Goal: Transaction & Acquisition: Book appointment/travel/reservation

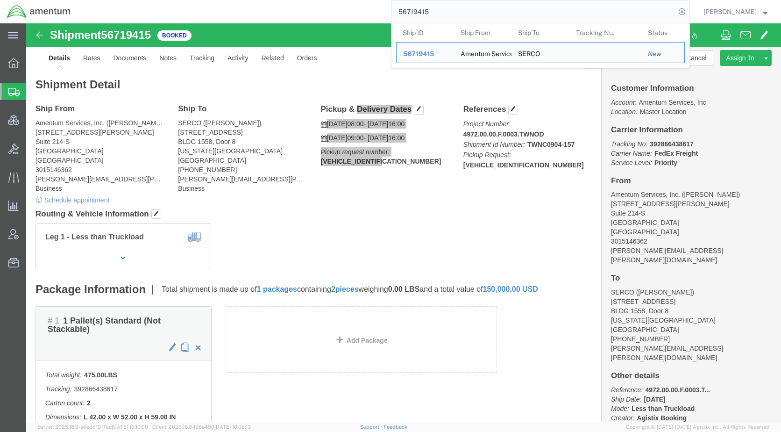
drag, startPoint x: 456, startPoint y: 15, endPoint x: 387, endPoint y: 17, distance: 69.2
click at [387, 17] on div "56719415 Ship ID Ship From Ship To Tracking Nu. Status Ship ID 56719415 Ship Fr…" at bounding box center [384, 11] width 613 height 23
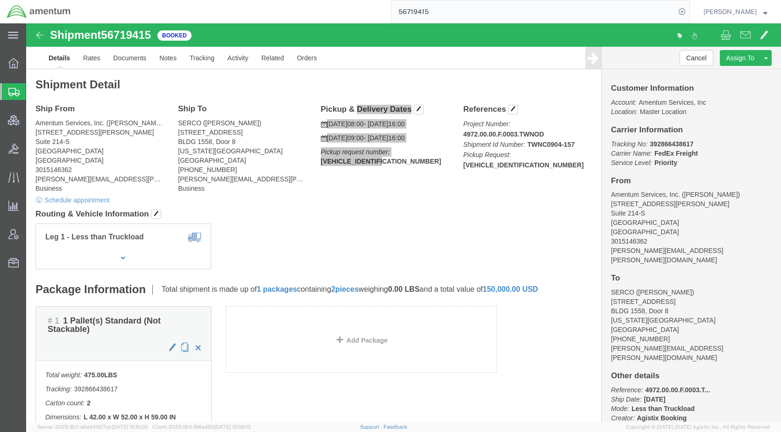
paste input "70"
type input "56719470"
click at [689, 10] on icon at bounding box center [682, 11] width 13 height 13
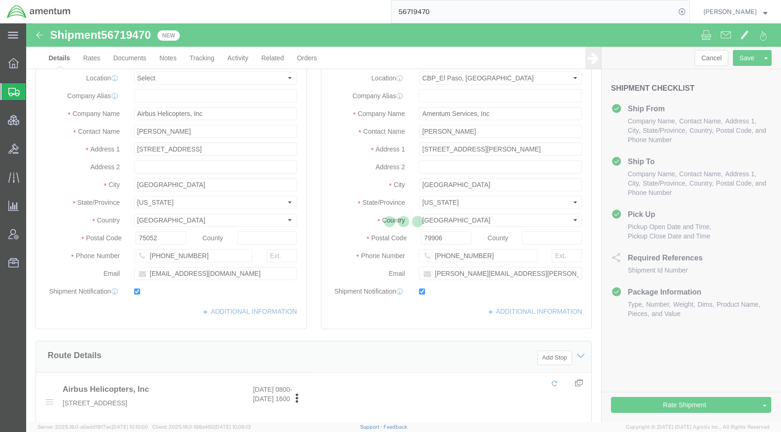
select select "49831"
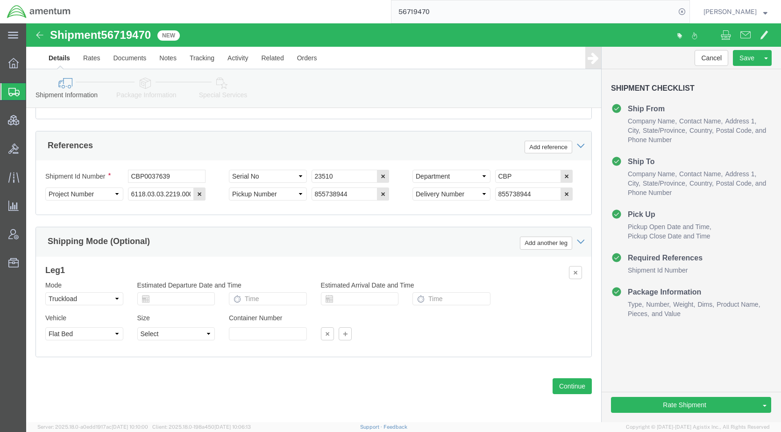
scroll to position [570, 0]
click icon
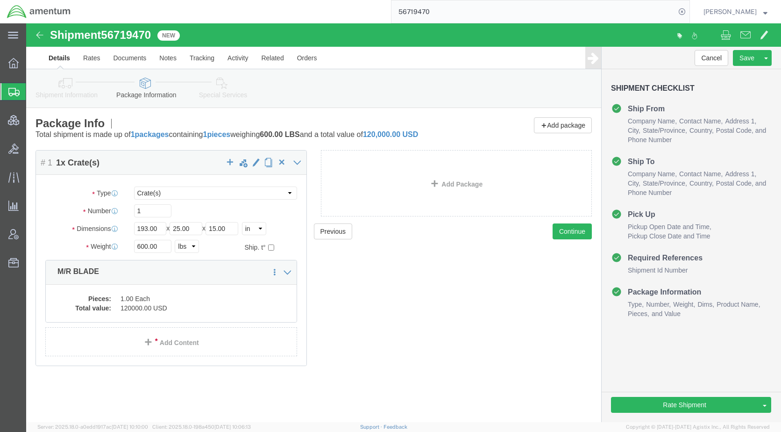
click icon
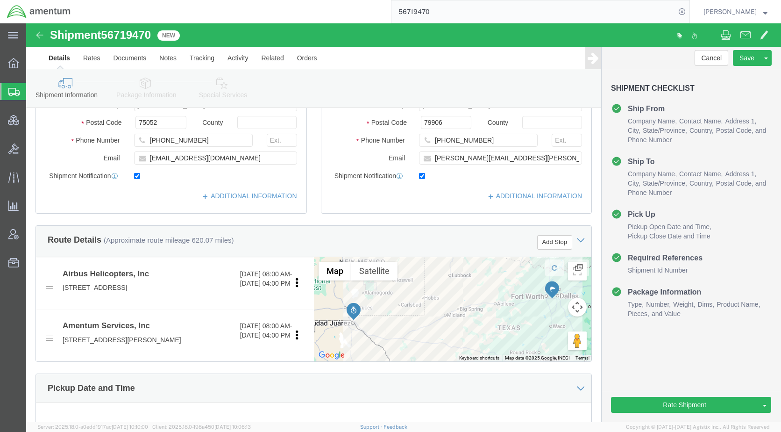
scroll to position [280, 0]
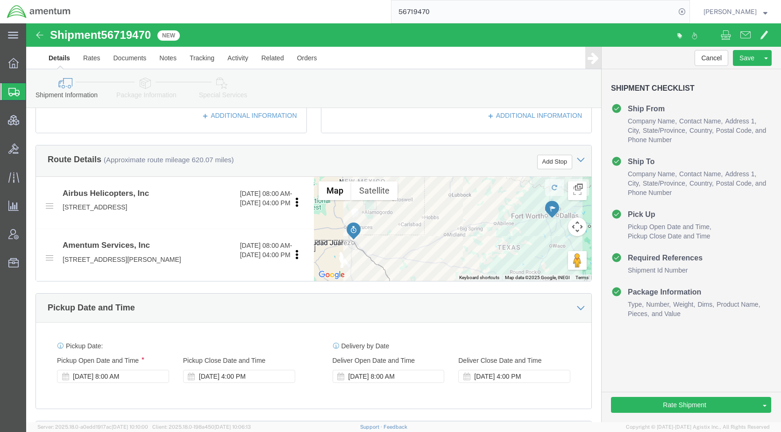
click icon
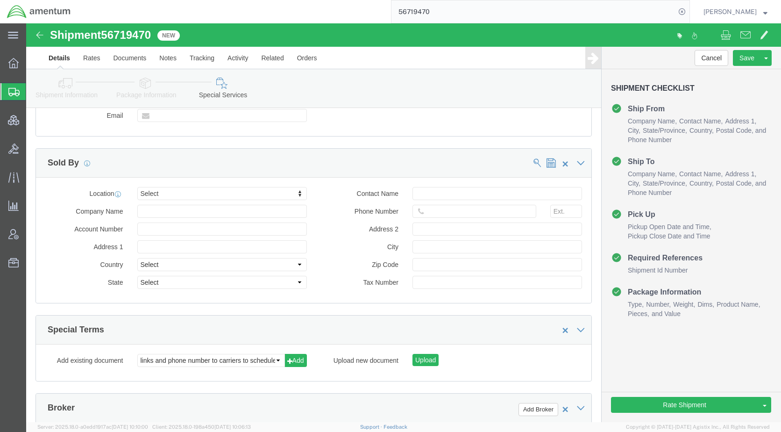
scroll to position [1121, 0]
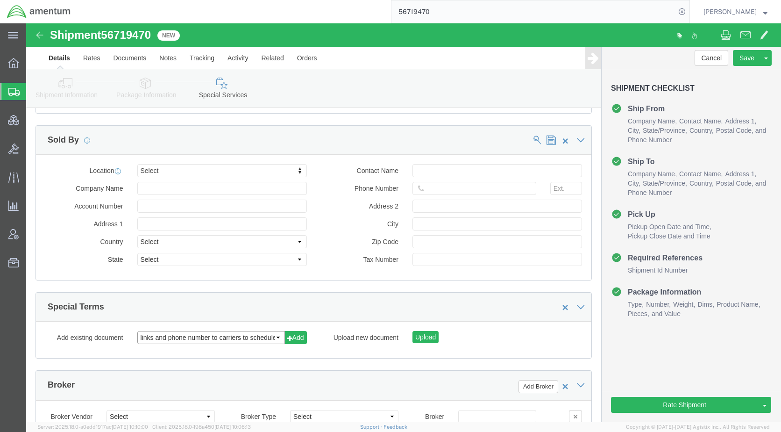
click select "links and phone number to carriers to schedule a pickup instructions for US imp…"
click button "Add"
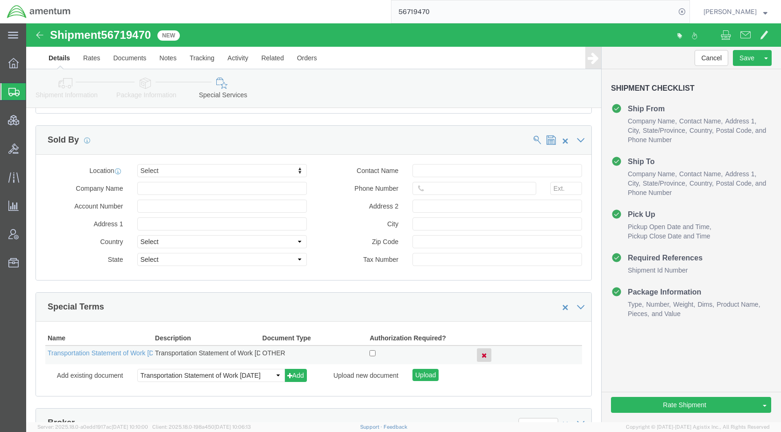
click icon
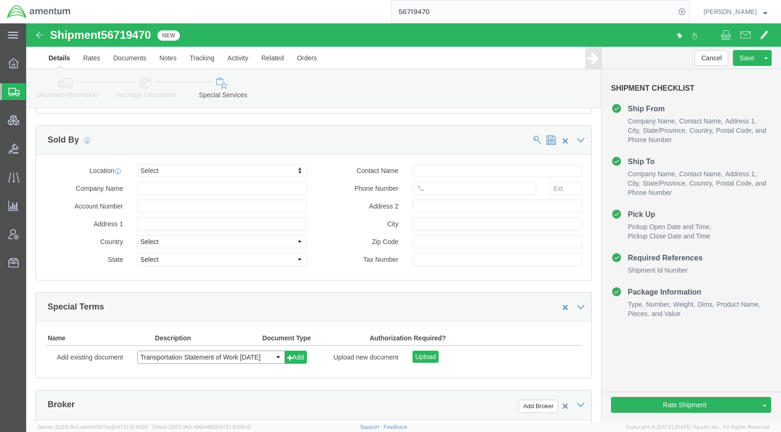
click select "links and phone number to carriers to schedule a pickup instructions for US imp…"
select select "109858247"
click select "links and phone number to carriers to schedule a pickup instructions for US imp…"
click button "Add"
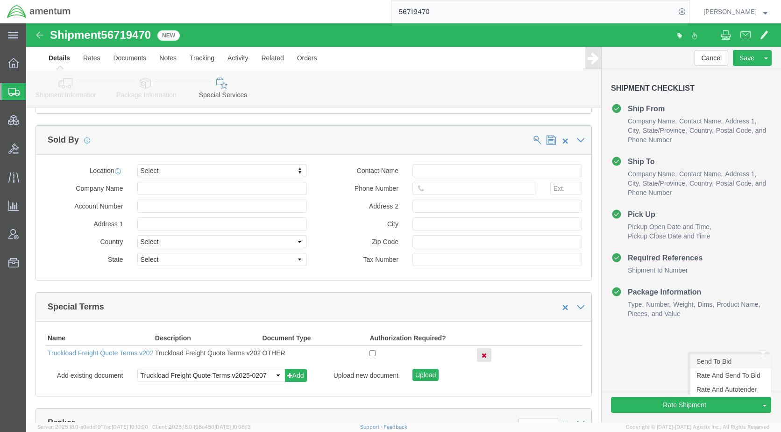
click link "Send To Bid"
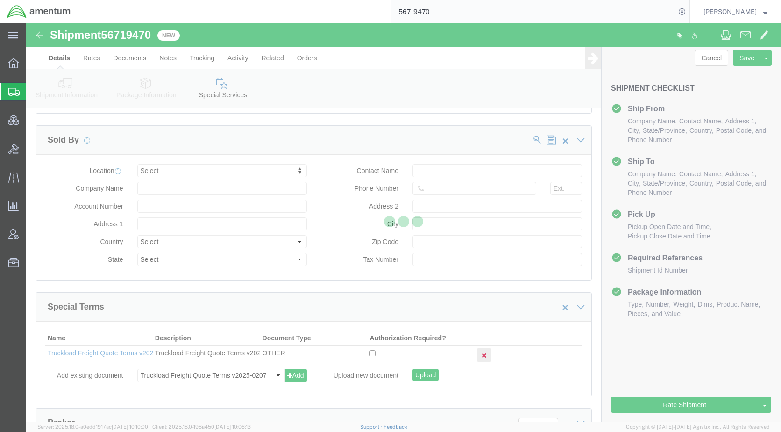
select select "TL"
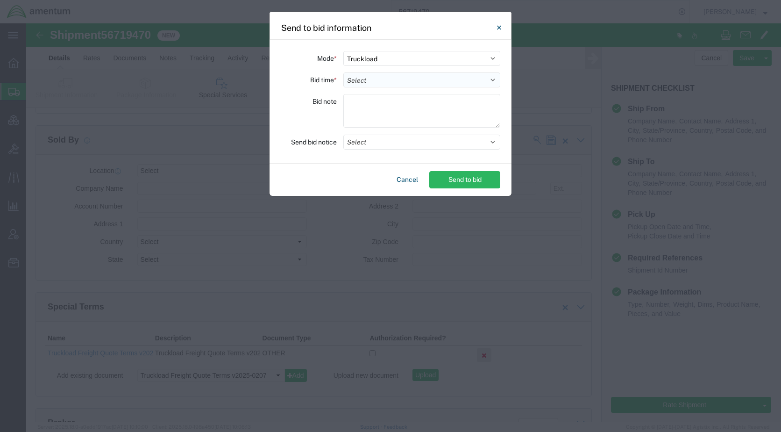
click at [382, 80] on select "Select 30 Min (Rush) 1 Hour (Rush) 2 Hours (Rush) 4 Hours (Rush) 8 Hours (Rush)…" at bounding box center [421, 79] width 157 height 15
select select "24"
click at [343, 72] on select "Select 30 Min (Rush) 1 Hour (Rush) 2 Hours (Rush) 4 Hours (Rush) 8 Hours (Rush)…" at bounding box center [421, 79] width 157 height 15
click at [387, 145] on button "Select" at bounding box center [421, 142] width 157 height 15
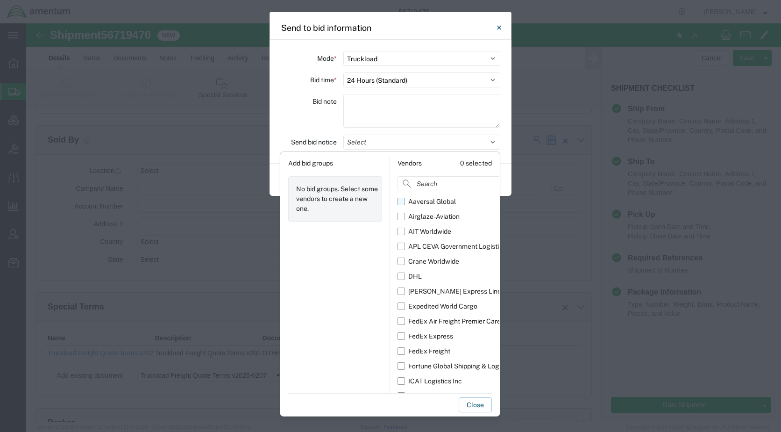
click at [413, 201] on div "Aaversal Global" at bounding box center [432, 202] width 48 height 10
click at [0, 0] on input "Aaversal Global" at bounding box center [0, 0] width 0 height 0
click at [420, 215] on div "Airglaze-Aviation" at bounding box center [433, 217] width 51 height 10
click at [0, 0] on input "Airglaze-Aviation" at bounding box center [0, 0] width 0 height 0
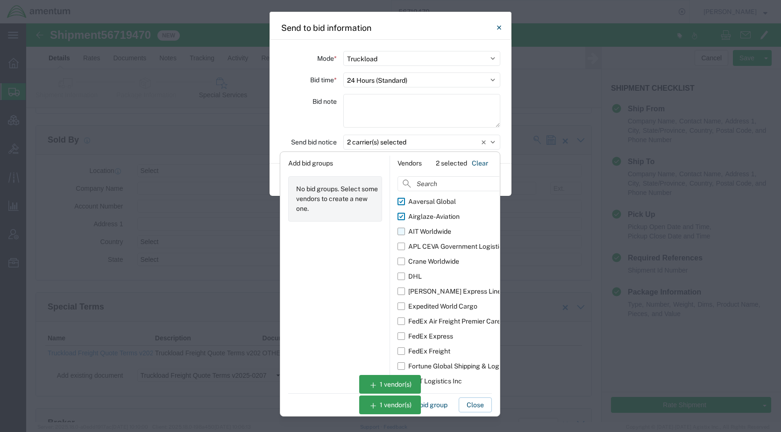
drag, startPoint x: 422, startPoint y: 228, endPoint x: 425, endPoint y: 238, distance: 9.8
click at [422, 229] on div "AIT Worldwide" at bounding box center [429, 232] width 43 height 10
click at [0, 0] on input "AIT Worldwide" at bounding box center [0, 0] width 0 height 0
click at [426, 244] on div "APL CEVA Government Logistics" at bounding box center [457, 247] width 98 height 10
click at [0, 0] on input "APL CEVA Government Logistics" at bounding box center [0, 0] width 0 height 0
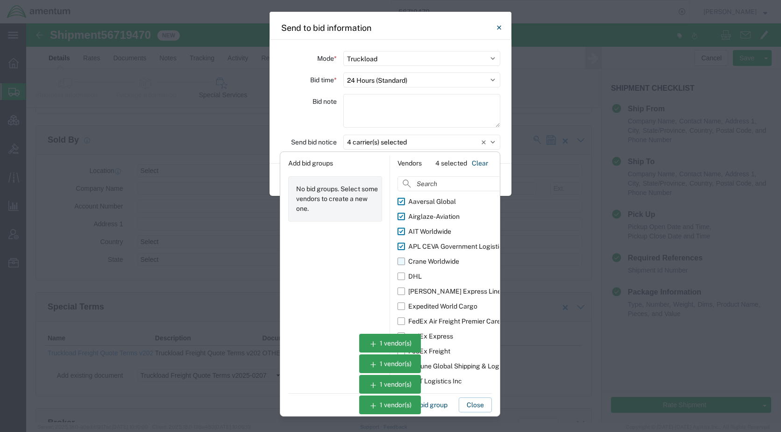
click at [429, 258] on div "Crane Worldwide" at bounding box center [433, 261] width 51 height 10
click at [0, 0] on input "Crane Worldwide" at bounding box center [0, 0] width 0 height 0
click at [438, 303] on div "Expedited World Cargo" at bounding box center [442, 306] width 69 height 10
click at [0, 0] on input "Expedited World Cargo" at bounding box center [0, 0] width 0 height 0
click at [439, 322] on div "FedEx Air Freight Premier Care" at bounding box center [454, 321] width 93 height 10
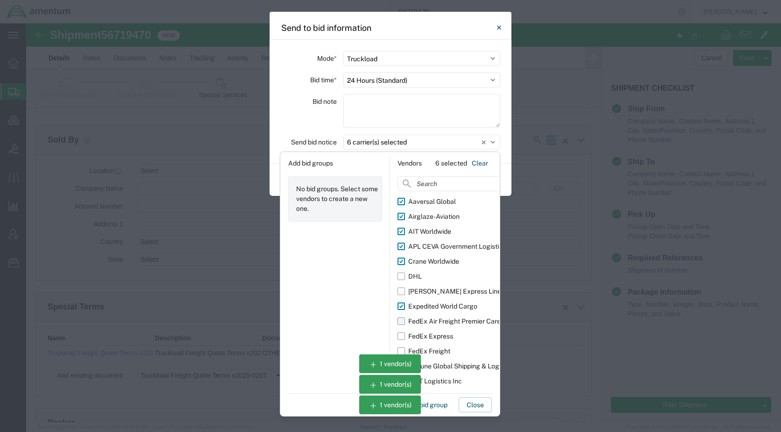
click at [0, 0] on input "FedEx Air Freight Premier Care" at bounding box center [0, 0] width 0 height 0
click at [442, 323] on div "FedEx Air Freight Premier Care" at bounding box center [454, 321] width 93 height 10
click at [0, 0] on input "FedEx Air Freight Premier Care" at bounding box center [0, 0] width 0 height 0
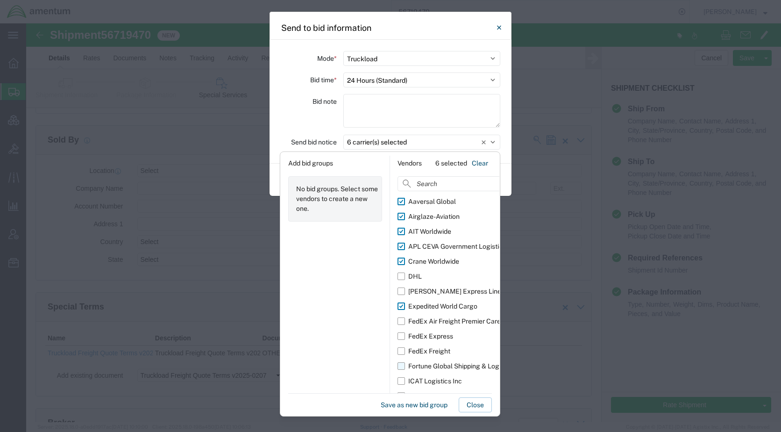
click at [438, 363] on div "Fortune Global Shipping & Logistics Limited" at bounding box center [473, 366] width 130 height 10
click at [0, 0] on input "Fortune Global Shipping & Logistics Limited" at bounding box center [0, 0] width 0 height 0
click at [438, 377] on div "ICAT Logistics Inc" at bounding box center [435, 381] width 54 height 10
click at [0, 0] on input "ICAT Logistics Inc" at bounding box center [0, 0] width 0 height 0
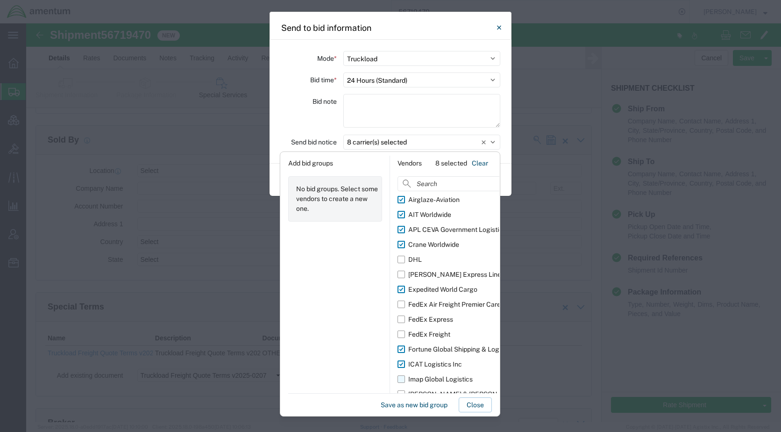
click at [443, 377] on div "Imap Global Logistics" at bounding box center [440, 379] width 64 height 10
click at [0, 0] on input "Imap Global Logistics" at bounding box center [0, 0] width 0 height 0
click at [452, 189] on input at bounding box center [468, 183] width 141 height 15
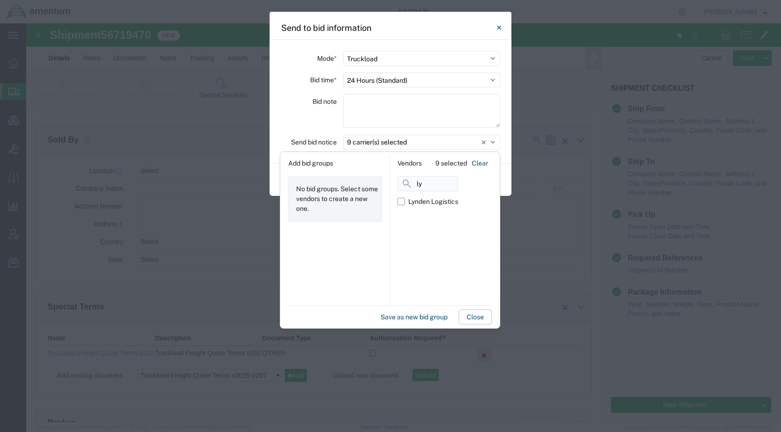
scroll to position [0, 0]
click at [437, 200] on div "Lynden Logistics" at bounding box center [433, 202] width 50 height 10
click at [0, 0] on input "Lynden Logistics" at bounding box center [0, 0] width 0 height 0
click at [437, 181] on input "[PERSON_NAME]" at bounding box center [428, 183] width 61 height 15
type input "l"
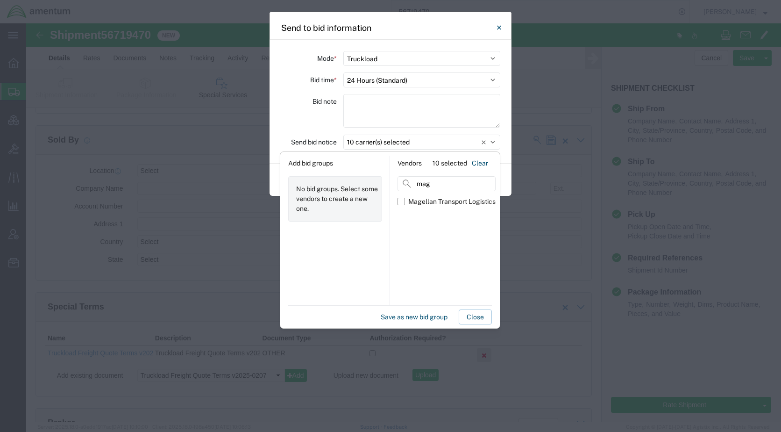
click at [439, 196] on label "Magellan Transport Logistics" at bounding box center [447, 201] width 98 height 15
click at [0, 0] on input "Magellan Transport Logistics" at bounding box center [0, 0] width 0 height 0
click at [447, 185] on input "mag" at bounding box center [447, 183] width 98 height 15
type input "m"
click at [441, 200] on label "Move One" at bounding box center [421, 201] width 47 height 15
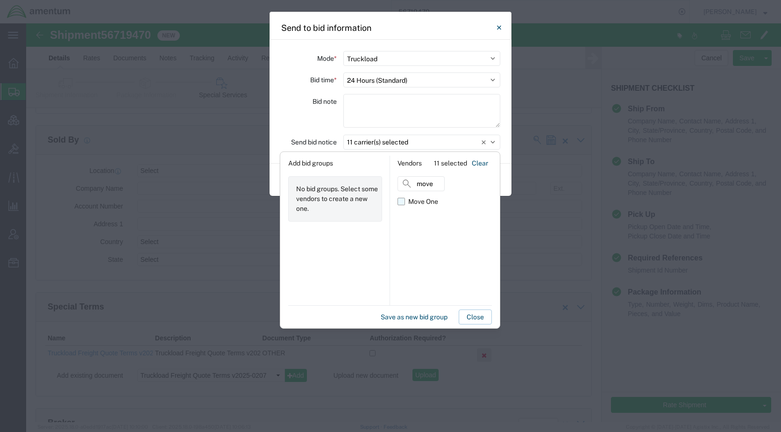
click at [0, 0] on input "Move One" at bounding box center [0, 0] width 0 height 0
click at [440, 182] on input "move" at bounding box center [421, 183] width 47 height 15
type input "m"
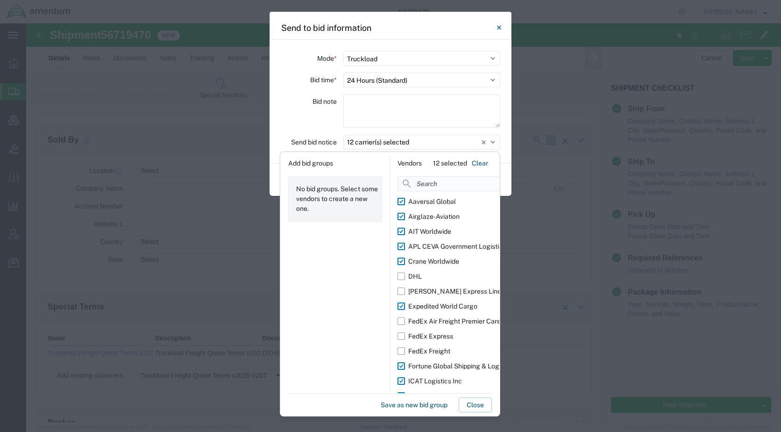
click at [425, 183] on input at bounding box center [468, 183] width 141 height 15
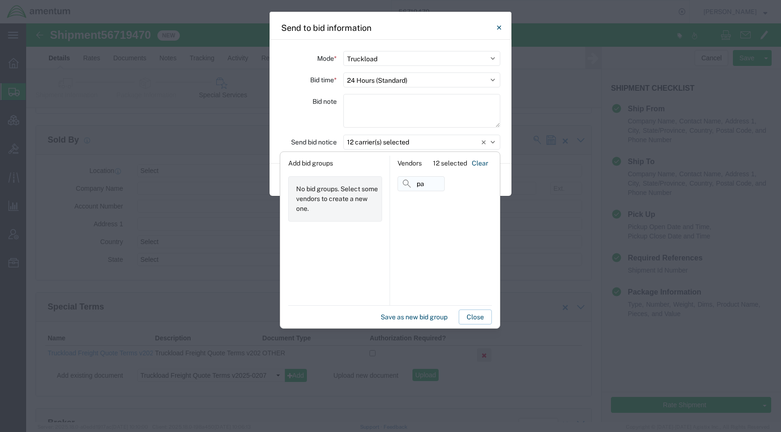
type input "p"
click at [399, 260] on div "Priority Worldwide" at bounding box center [430, 249] width 64 height 111
click at [424, 200] on div "Priority Worldwide" at bounding box center [435, 202] width 54 height 10
click at [0, 0] on input "Priority Worldwide" at bounding box center [0, 0] width 0 height 0
click at [435, 185] on input "pri" at bounding box center [430, 183] width 64 height 15
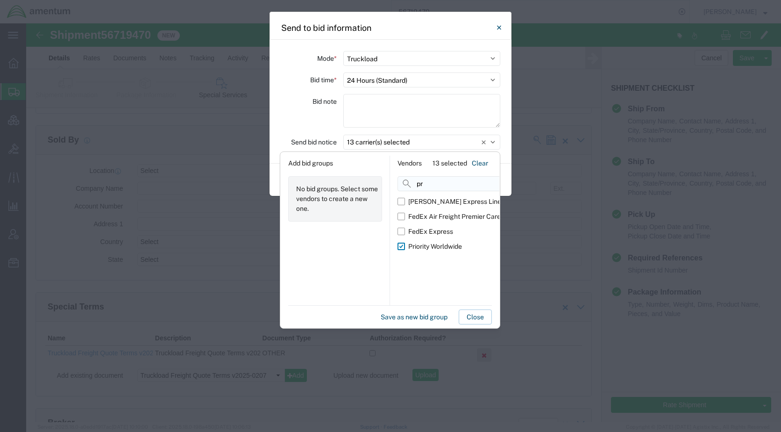
type input "p"
click at [435, 199] on div "RXO Freight Forwarding" at bounding box center [444, 202] width 72 height 10
click at [0, 0] on input "RXO Freight Forwarding" at bounding box center [0, 0] width 0 height 0
drag, startPoint x: 428, startPoint y: 183, endPoint x: 433, endPoint y: 185, distance: 5.0
click at [431, 183] on input "rx" at bounding box center [439, 183] width 83 height 15
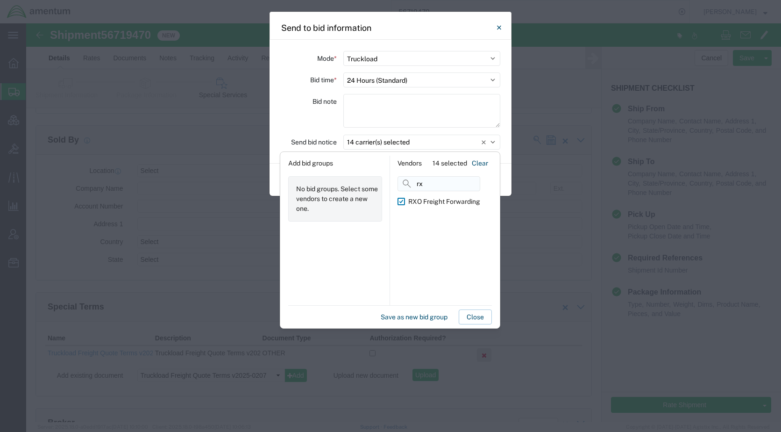
type input "r"
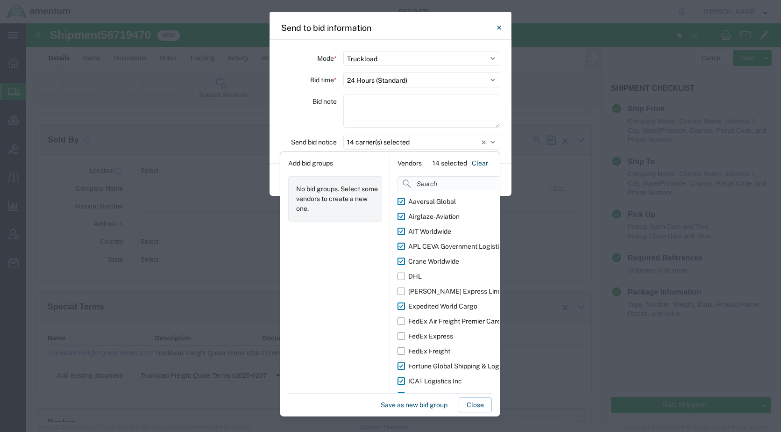
click at [442, 178] on input at bounding box center [468, 183] width 141 height 15
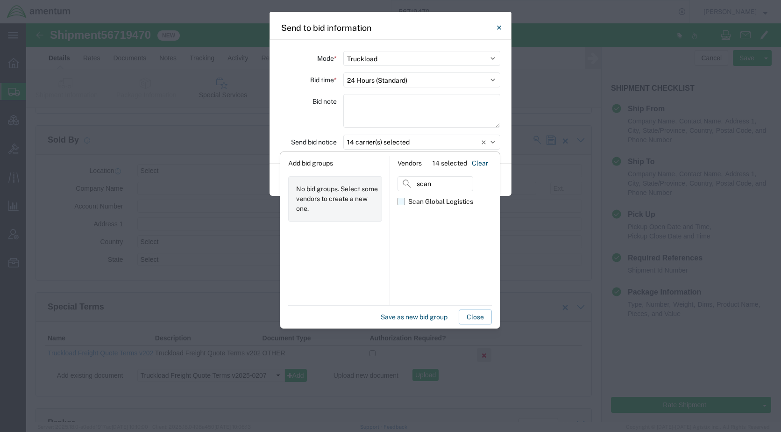
click at [439, 202] on div "Scan Global Logistics" at bounding box center [440, 202] width 65 height 10
click at [0, 0] on input "Scan Global Logistics" at bounding box center [0, 0] width 0 height 0
click at [440, 185] on input "scan" at bounding box center [436, 183] width 76 height 15
type input "s"
click at [434, 202] on div "Titan Services" at bounding box center [429, 202] width 42 height 10
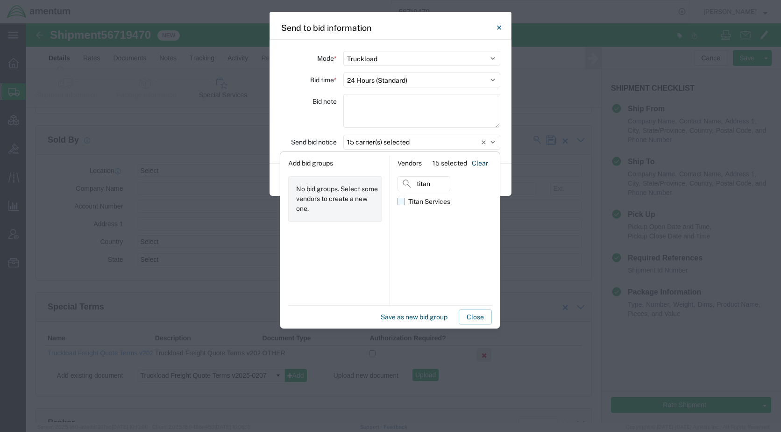
click at [0, 0] on input "Titan Services" at bounding box center [0, 0] width 0 height 0
click at [438, 186] on input "titan" at bounding box center [424, 183] width 53 height 15
click at [407, 200] on label "Total Quality Logistics" at bounding box center [436, 201] width 77 height 15
click at [0, 0] on input "Total Quality Logistics" at bounding box center [0, 0] width 0 height 0
click at [438, 181] on input "tot" at bounding box center [436, 183] width 77 height 15
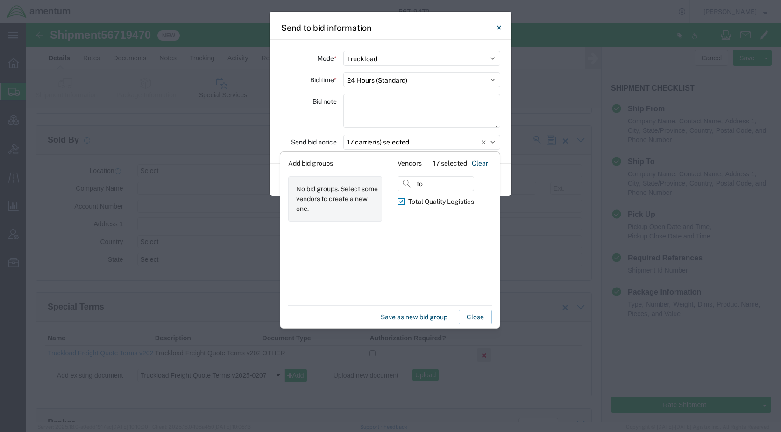
type input "t"
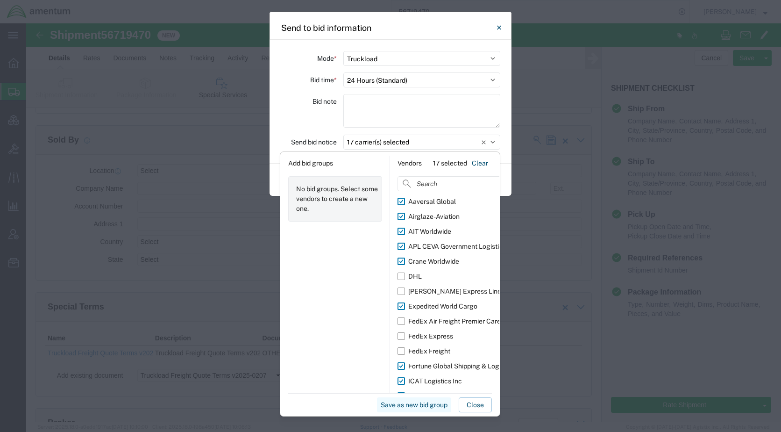
click at [429, 403] on button "Save as new bid group" at bounding box center [414, 404] width 74 height 15
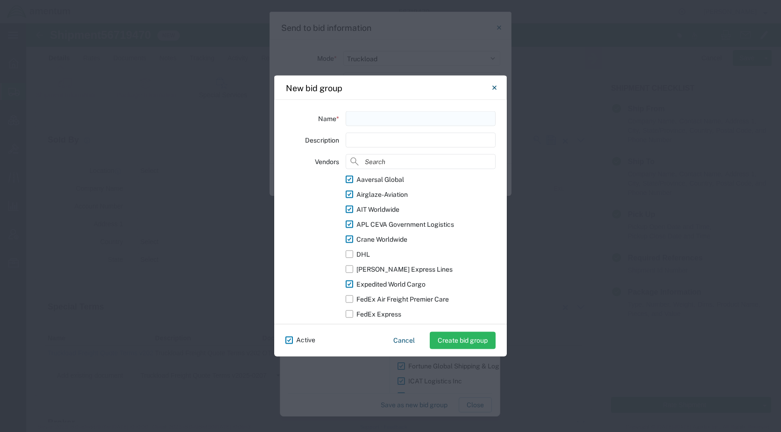
drag, startPoint x: 361, startPoint y: 120, endPoint x: 371, endPoint y: 121, distance: 10.3
click at [361, 120] on input "text" at bounding box center [421, 118] width 150 height 15
type input "Truckload distro"
click at [454, 340] on button "Create bid group" at bounding box center [463, 340] width 66 height 17
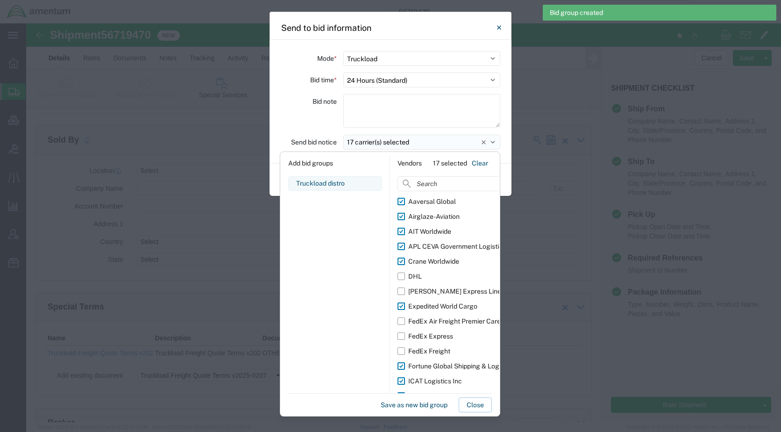
click at [426, 141] on button "17 carrier(s) selected" at bounding box center [421, 142] width 157 height 15
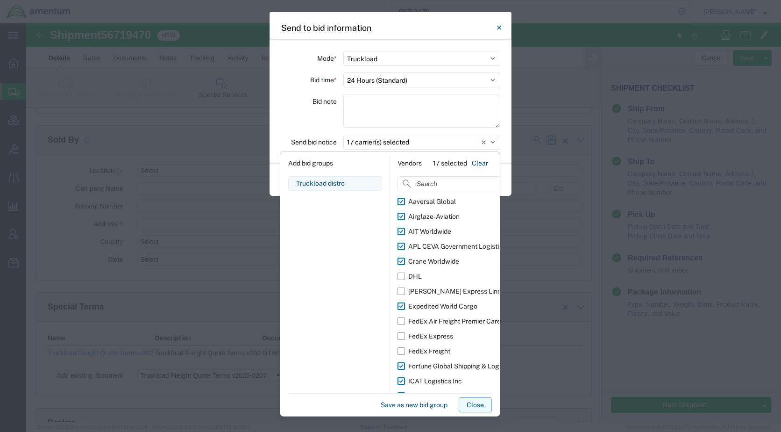
click at [471, 402] on button "Close" at bounding box center [475, 404] width 33 height 15
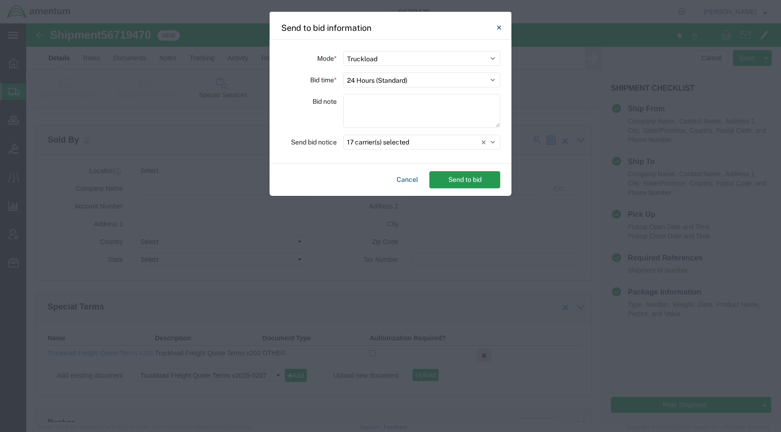
click at [470, 178] on button "Send to bid" at bounding box center [464, 179] width 71 height 17
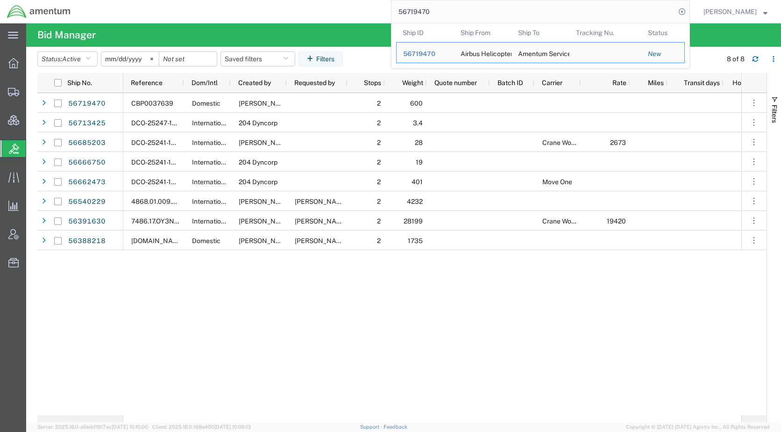
drag, startPoint x: 469, startPoint y: 12, endPoint x: 400, endPoint y: 15, distance: 68.3
click at [396, 14] on div "56719470 Ship ID Ship From Ship To Tracking Nu. Status Ship ID 56719470 Ship Fr…" at bounding box center [384, 11] width 613 height 23
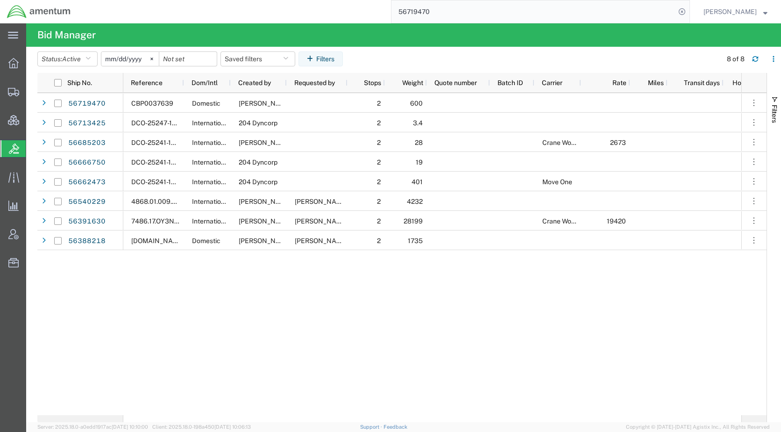
paste input "20244"
type input "56720244"
click at [689, 12] on icon at bounding box center [682, 11] width 13 height 13
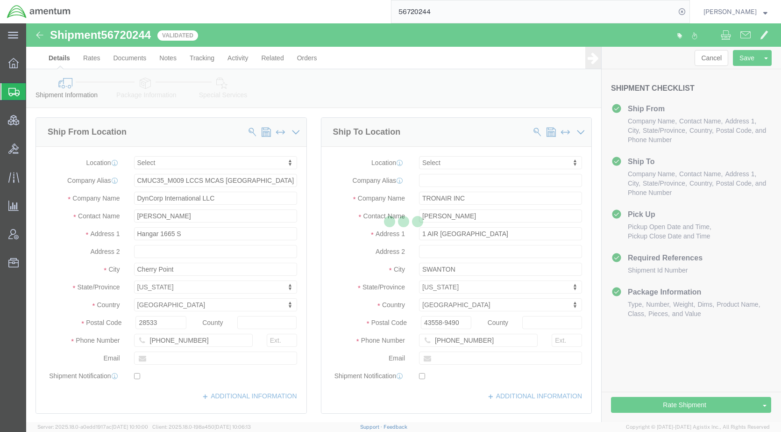
select select
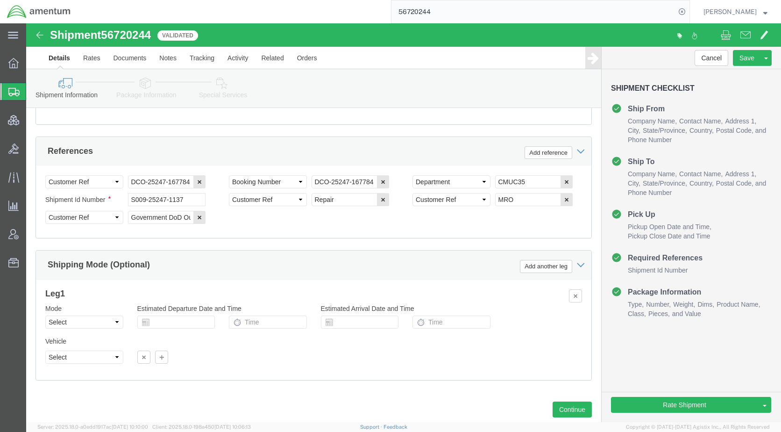
scroll to position [614, 0]
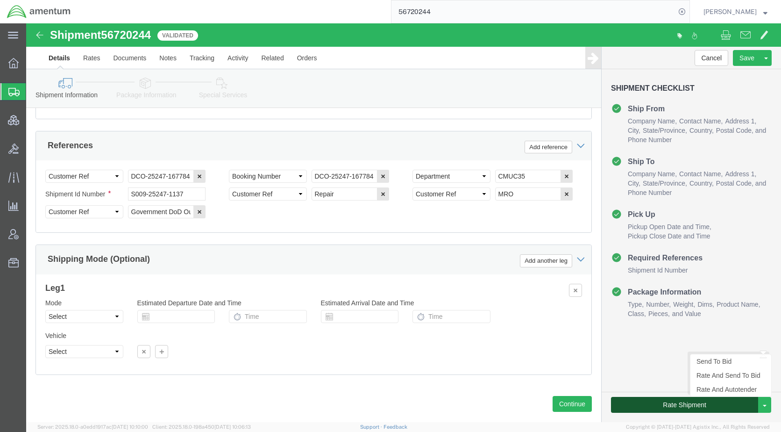
click button "Rate Shipment"
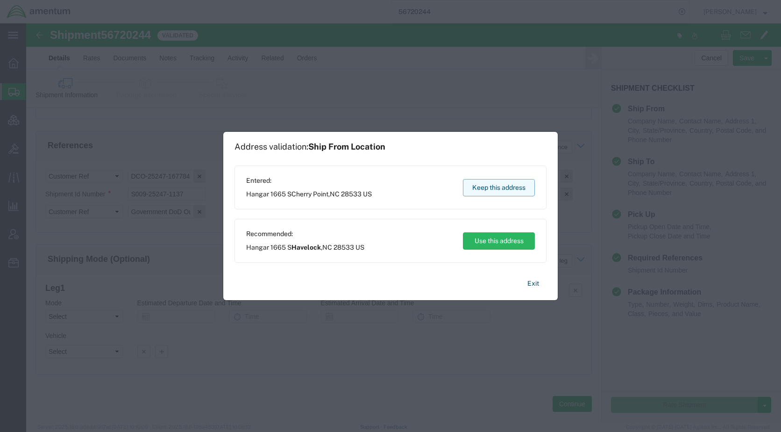
click at [502, 184] on button "Keep this address" at bounding box center [499, 187] width 72 height 17
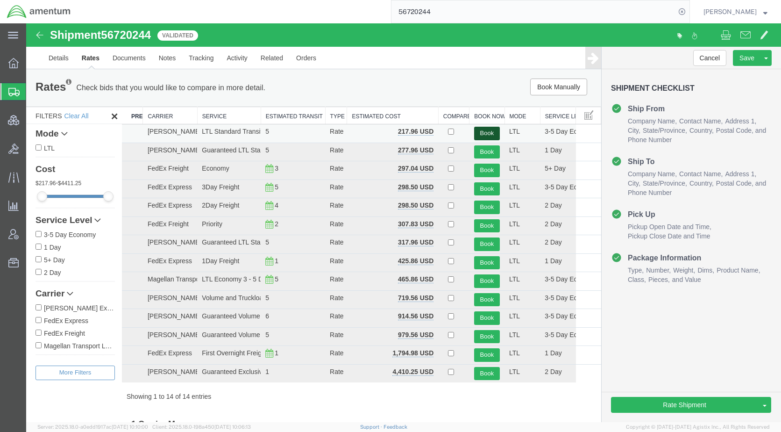
click at [487, 131] on button "Book" at bounding box center [487, 134] width 26 height 14
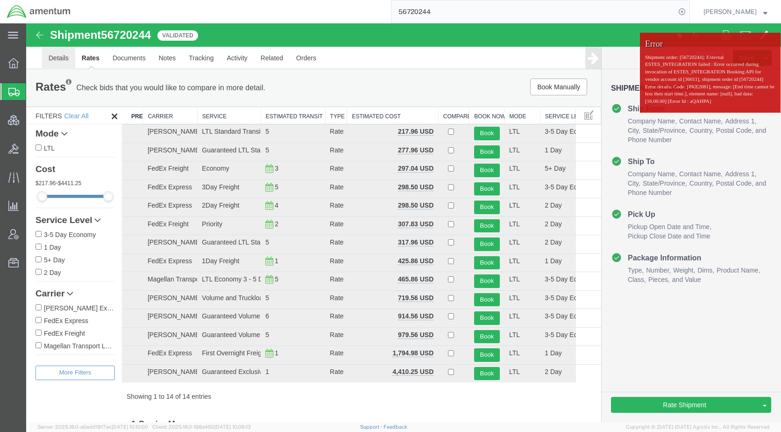
click at [53, 58] on link "Details" at bounding box center [58, 58] width 33 height 22
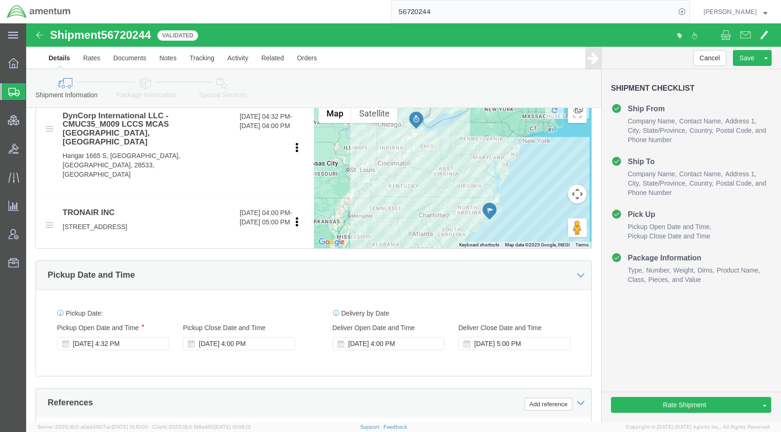
scroll to position [374, 0]
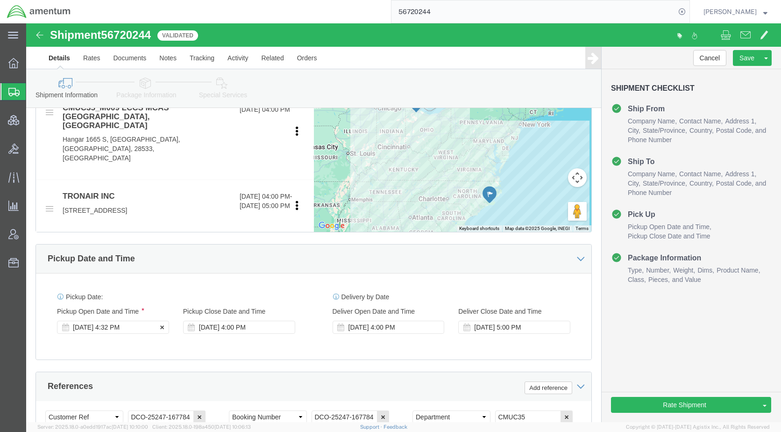
click div "[DATE] 4:32 PM"
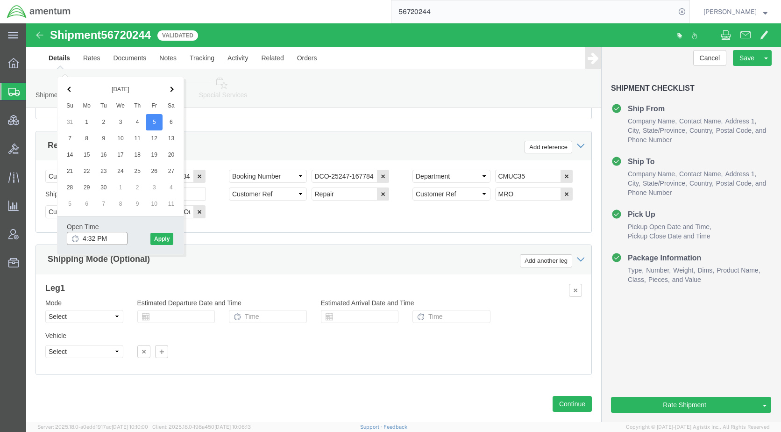
click input "4:32 PM"
click input "9:32 PM"
type input "9:32 AM"
click button "Apply"
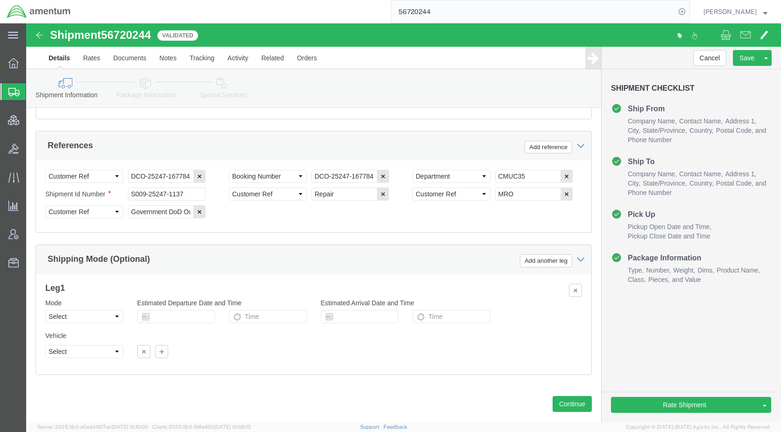
scroll to position [474, 0]
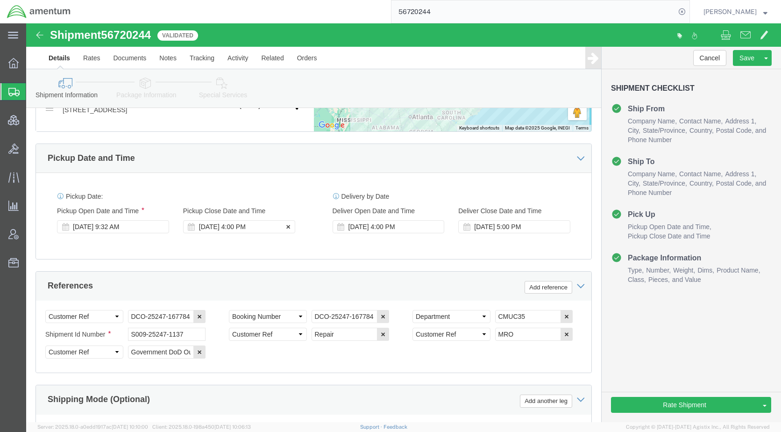
click div "[DATE] 4:00 PM"
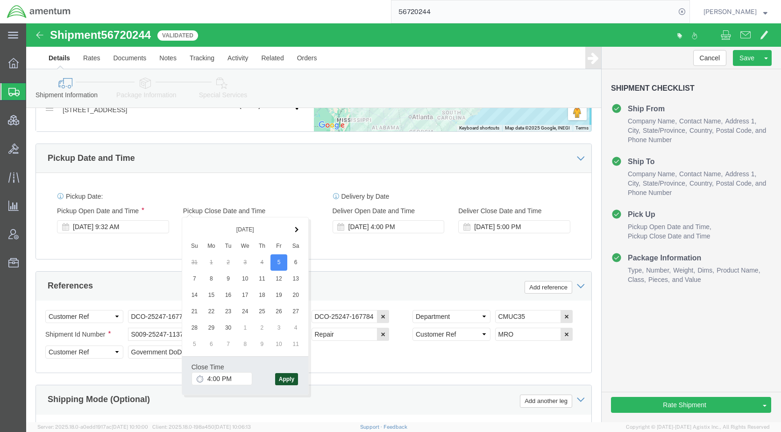
click button "Apply"
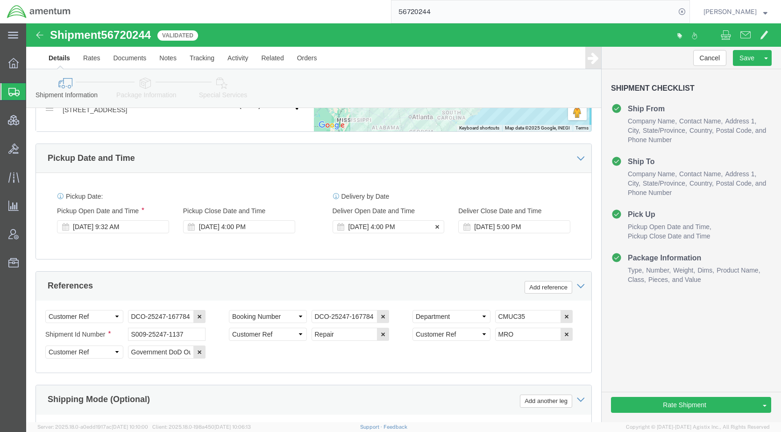
click div "[DATE] 4:00 PM"
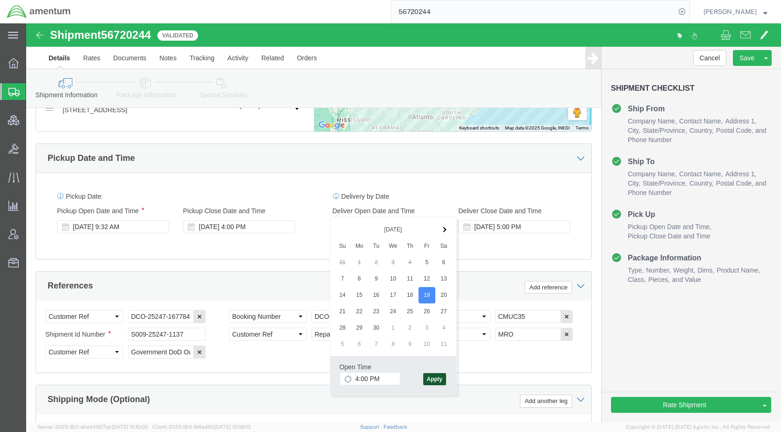
click button "Apply"
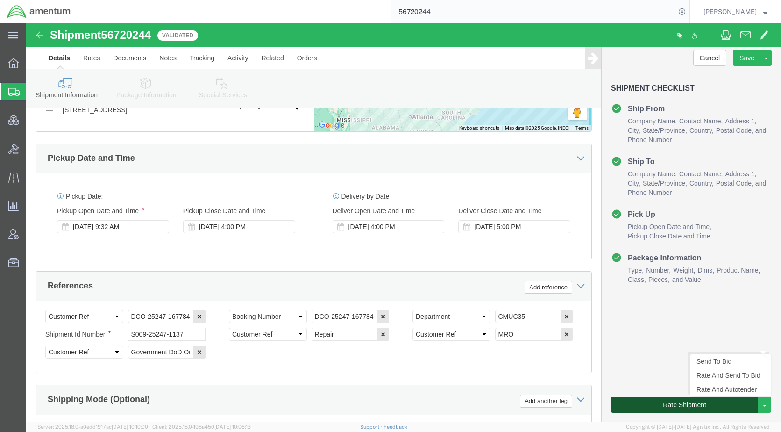
click button "Rate Shipment"
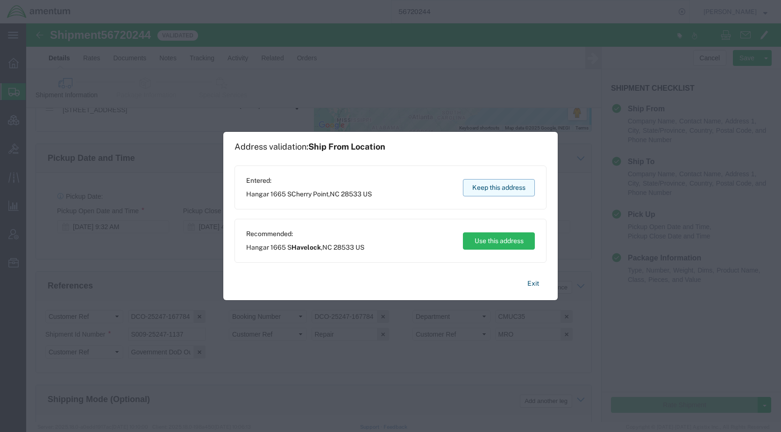
click at [496, 191] on button "Keep this address" at bounding box center [499, 187] width 72 height 17
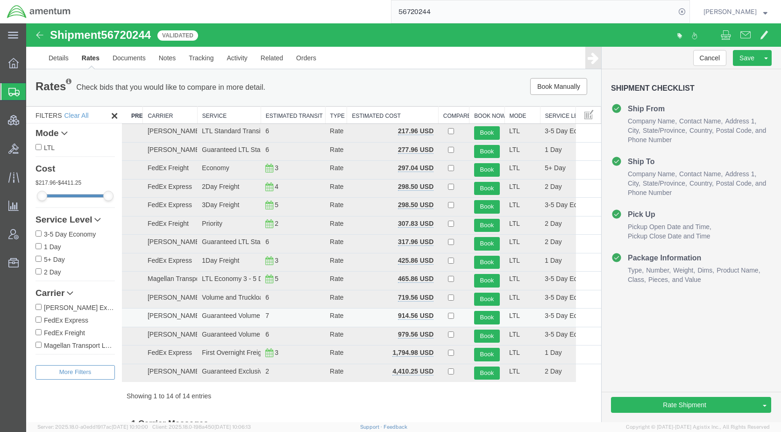
scroll to position [0, 0]
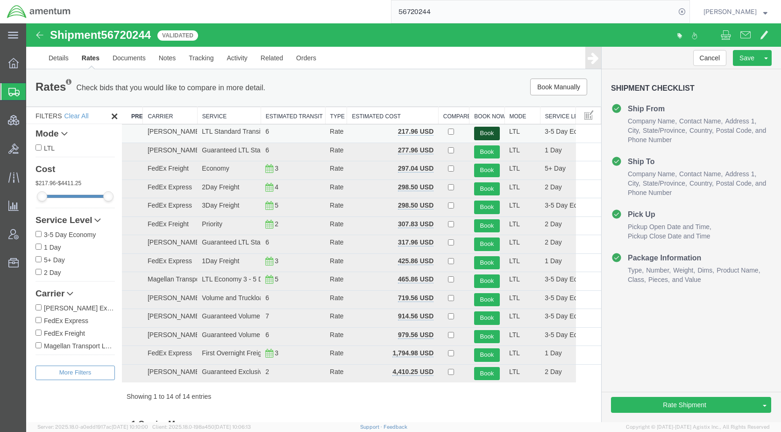
click at [474, 130] on button "Book" at bounding box center [487, 134] width 26 height 14
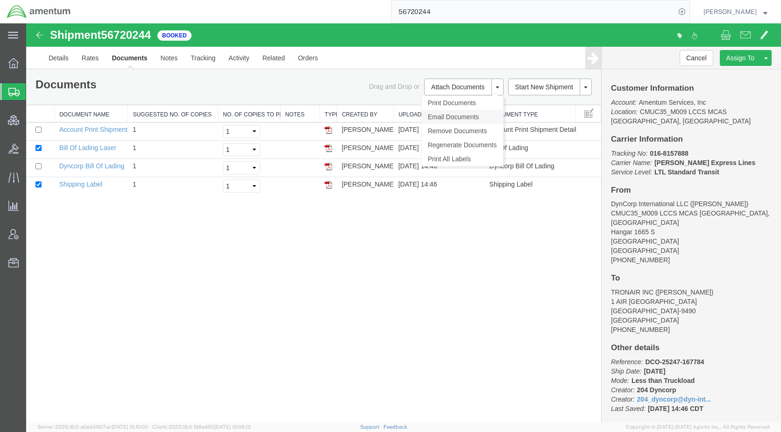
click at [458, 116] on link "Email Documents" at bounding box center [462, 117] width 81 height 14
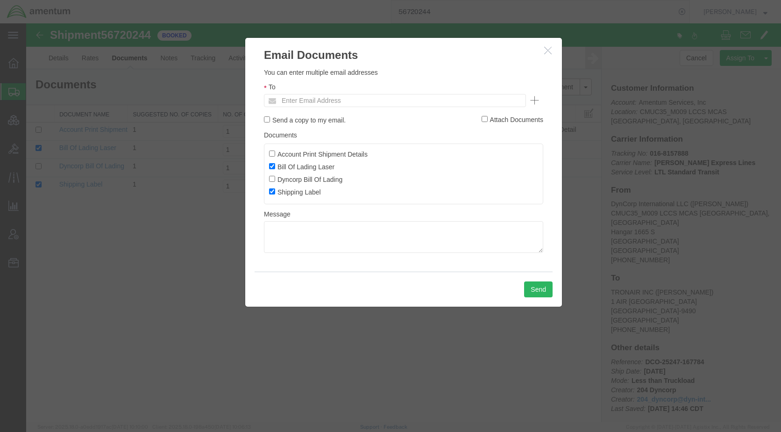
click at [389, 100] on ul "Enter Email Address" at bounding box center [395, 100] width 262 height 13
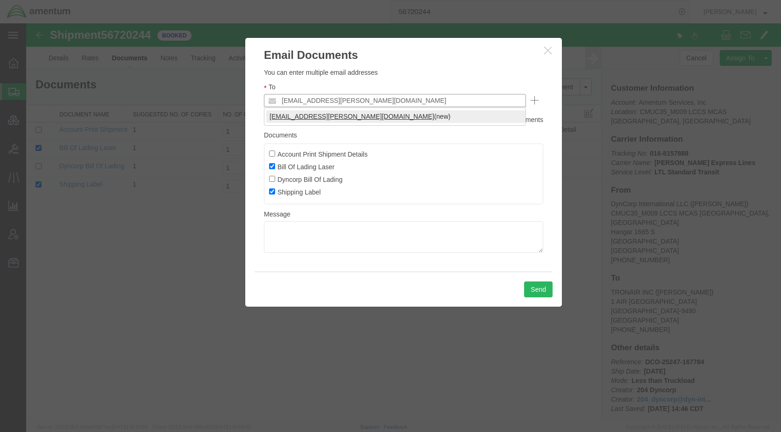
type input "[EMAIL_ADDRESS][PERSON_NAME][DOMAIN_NAME]"
click at [531, 289] on button "Send" at bounding box center [538, 289] width 28 height 16
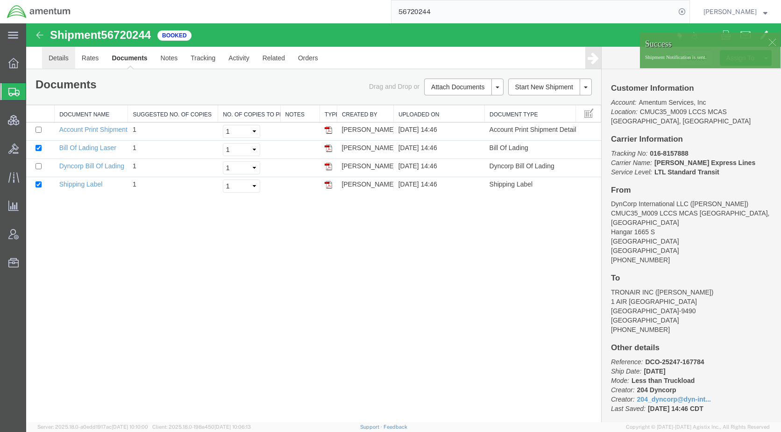
click at [50, 59] on link "Details" at bounding box center [58, 58] width 33 height 22
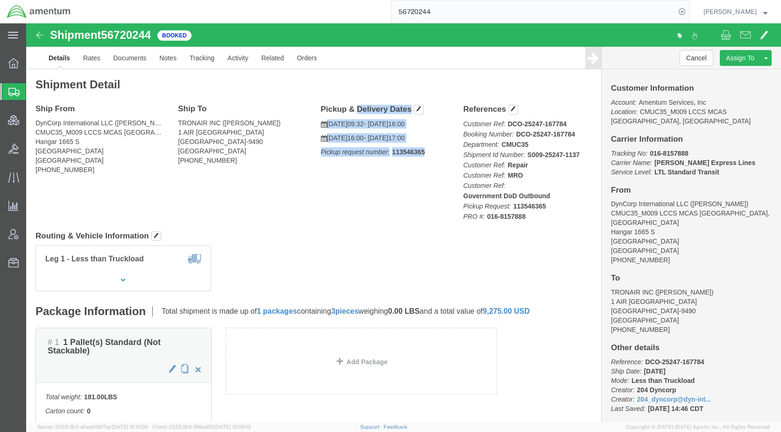
drag, startPoint x: 402, startPoint y: 124, endPoint x: 292, endPoint y: 83, distance: 116.8
click div "Pickup & Delivery Dates [DATE] 09:32 - [DATE] 16:00 [DATE] 16:00 - [DATE] 17:00…"
drag, startPoint x: 293, startPoint y: 83, endPoint x: 300, endPoint y: 82, distance: 7.5
copy div "Pickup & Delivery Dates [DATE] 09:32 - [DATE] 16:00 [DATE] 16:00 - [DATE] 17:00…"
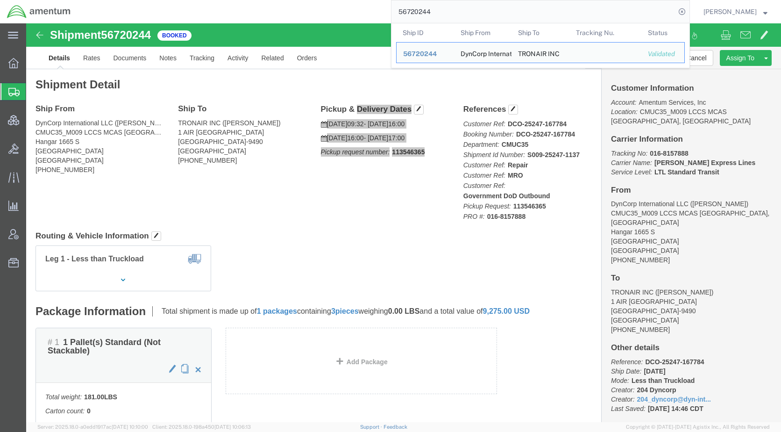
drag, startPoint x: 477, startPoint y: 12, endPoint x: 399, endPoint y: 8, distance: 77.6
click at [399, 8] on div "56720244 Ship ID Ship From Ship To Tracking Nu. Status Ship ID 56720244 Ship Fr…" at bounding box center [384, 11] width 613 height 23
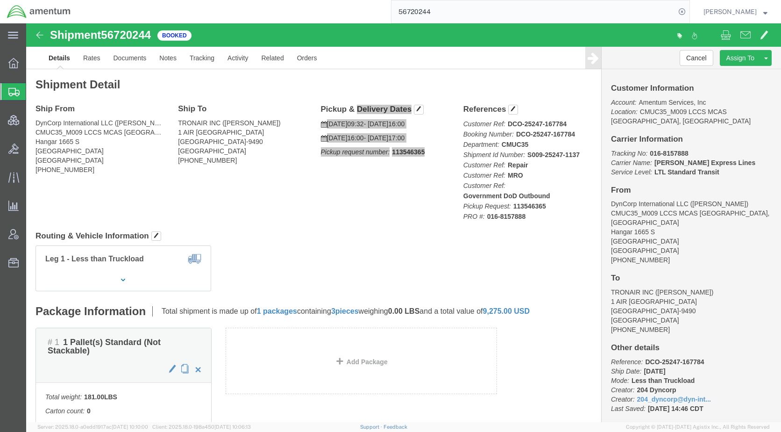
paste input "481"
type input "56720481"
drag, startPoint x: 702, startPoint y: 7, endPoint x: 592, endPoint y: 94, distance: 140.2
click at [689, 7] on icon at bounding box center [682, 11] width 13 height 13
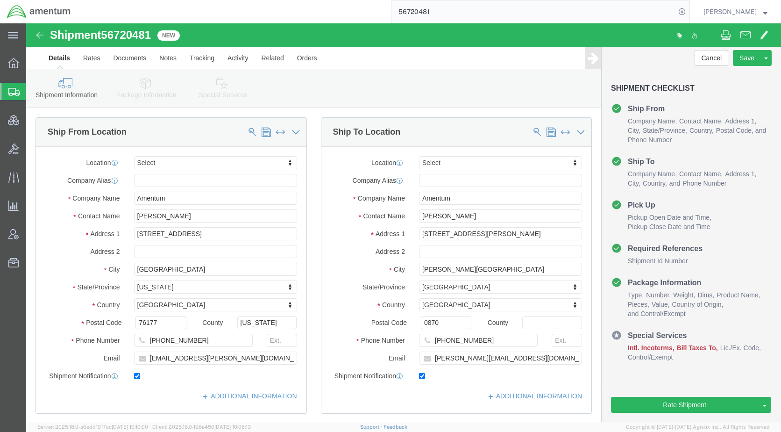
click icon
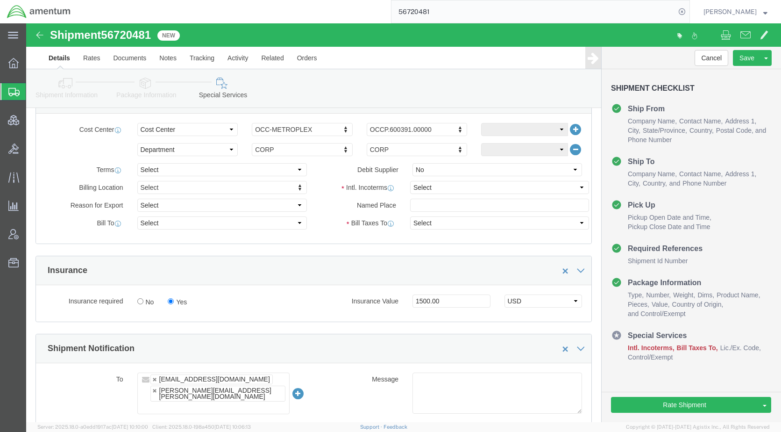
scroll to position [467, 0]
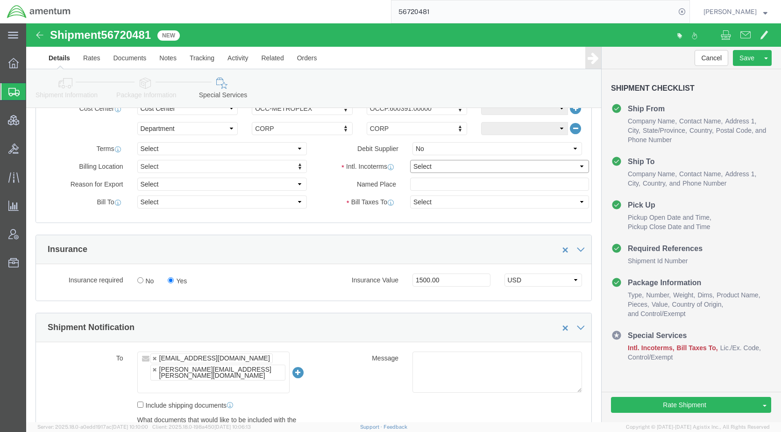
click select "Select Carriage Insurance Paid Carriage Paid To Cost and Freight Cost Insurance…"
select select "DDP"
click select "Select Carriage Insurance Paid Carriage Paid To Cost and Freight Cost Insurance…"
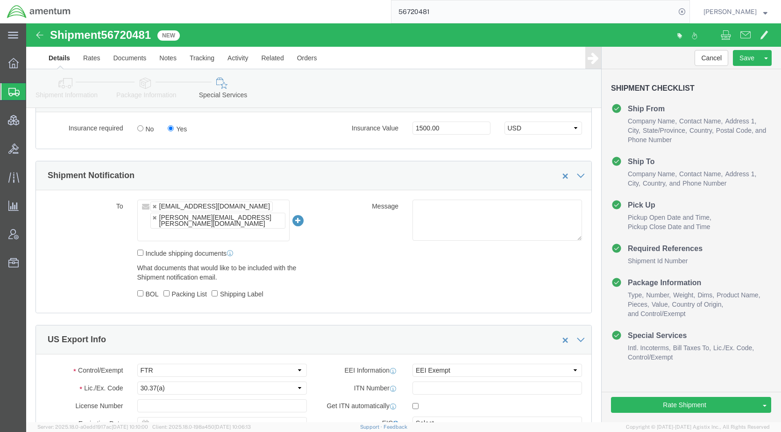
scroll to position [280, 0]
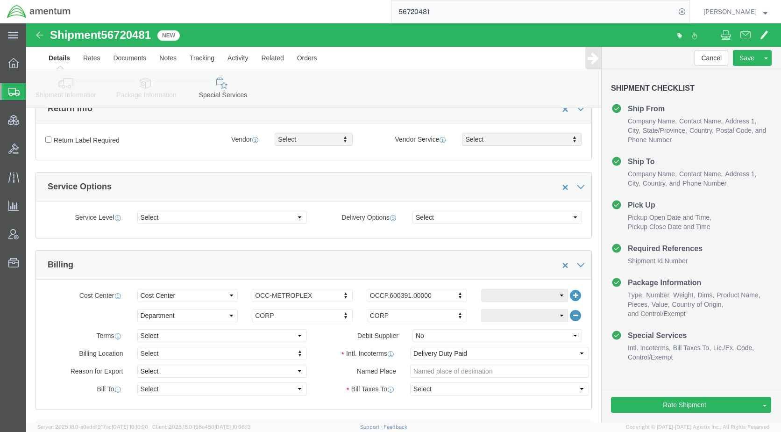
click link "Package Information"
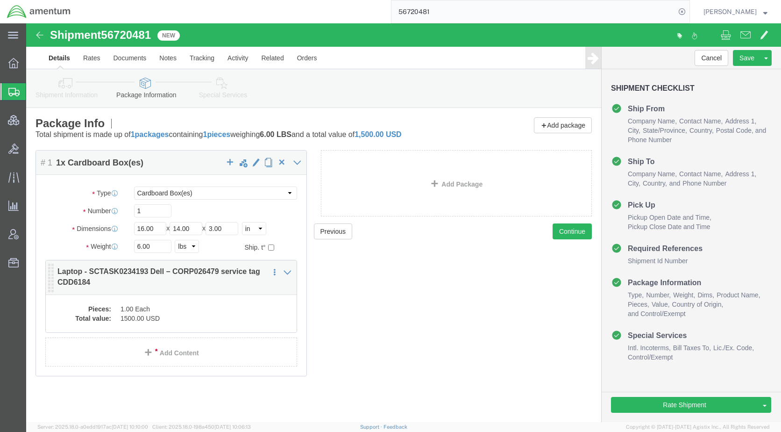
click dd "1.00 Each"
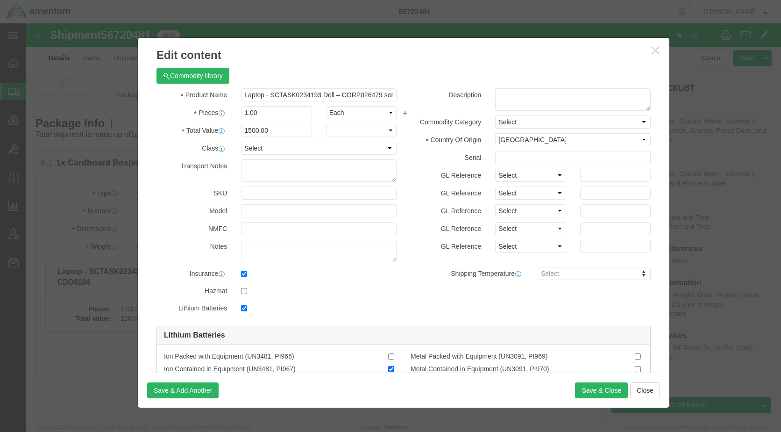
checkbox input "true"
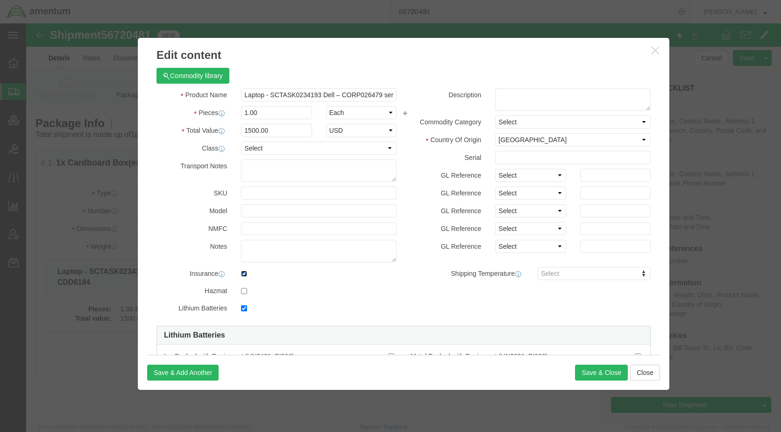
click input "checkbox"
checkbox input "false"
click button "Save & Close"
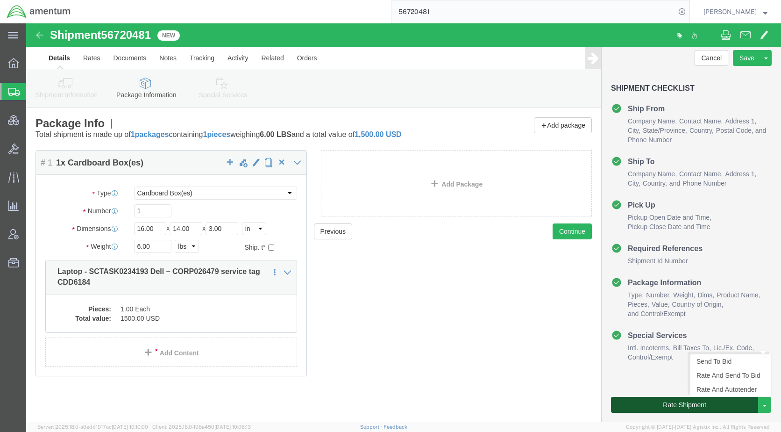
click button "Rate Shipment"
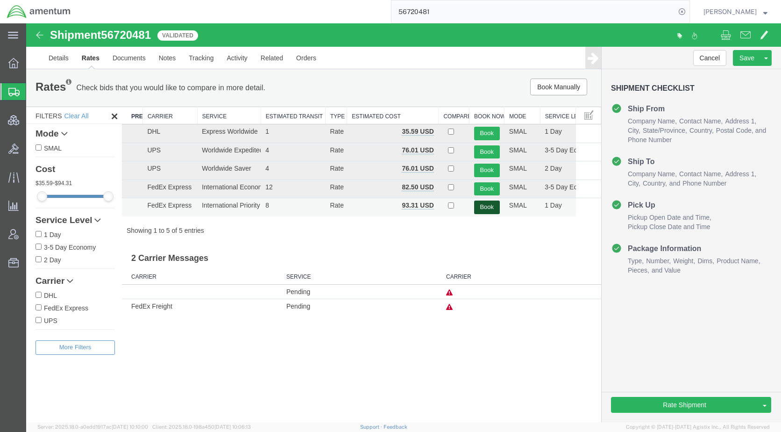
click at [480, 207] on button "Book" at bounding box center [487, 207] width 26 height 14
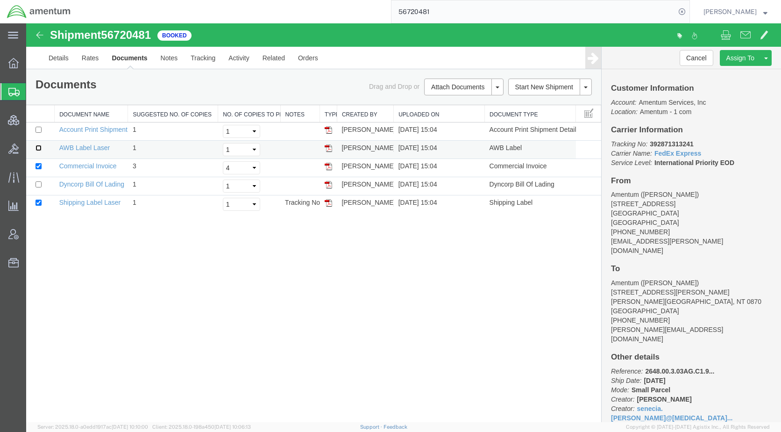
click at [38, 147] on input "checkbox" at bounding box center [39, 148] width 6 height 6
checkbox input "true"
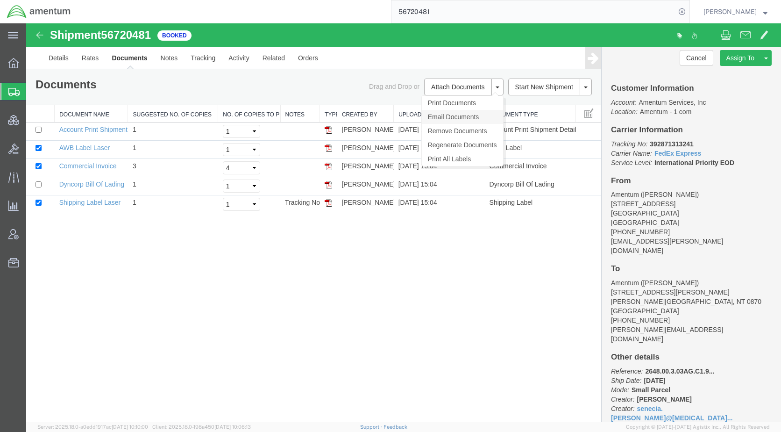
click at [449, 118] on link "Email Documents" at bounding box center [462, 117] width 81 height 14
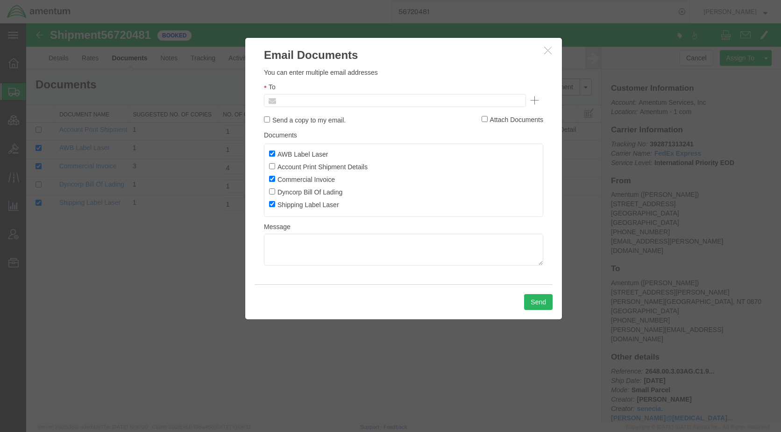
click at [316, 100] on input "text" at bounding box center [331, 100] width 109 height 12
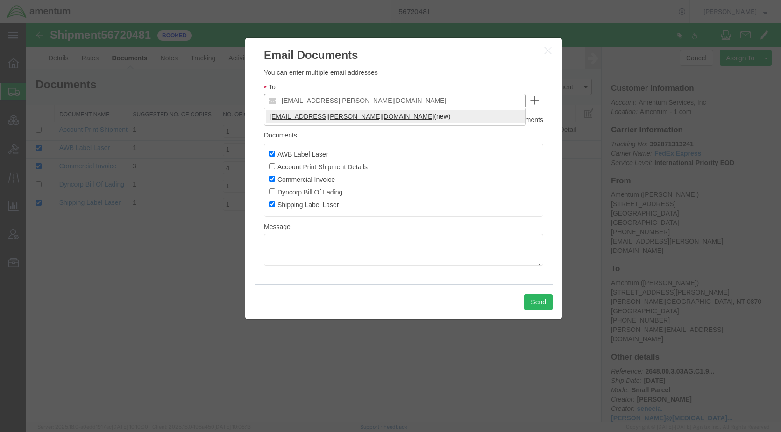
type input "[EMAIL_ADDRESS][PERSON_NAME][DOMAIN_NAME]"
click at [544, 306] on button "Send" at bounding box center [538, 302] width 28 height 16
